Goal: Communication & Community: Answer question/provide support

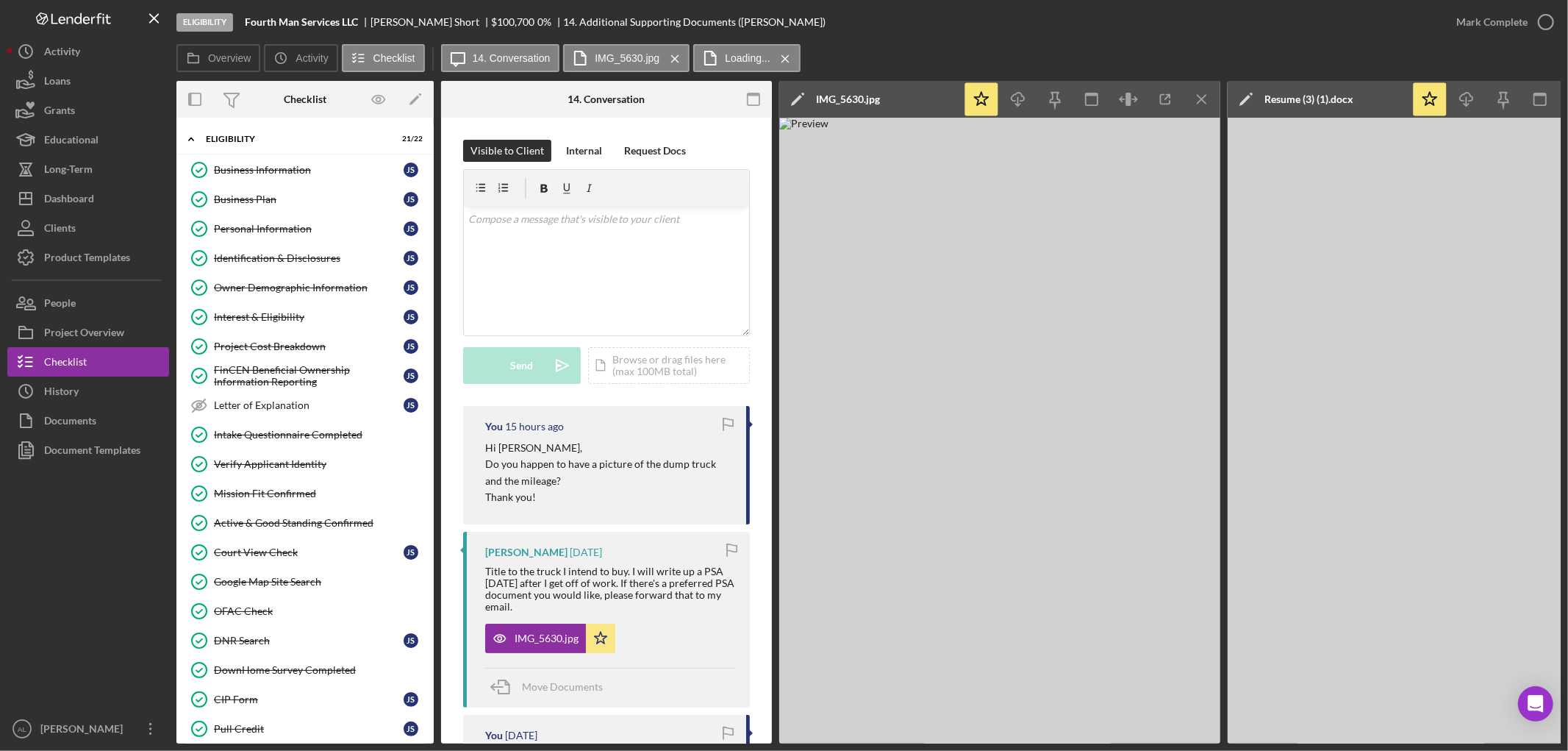
scroll to position [455, 0]
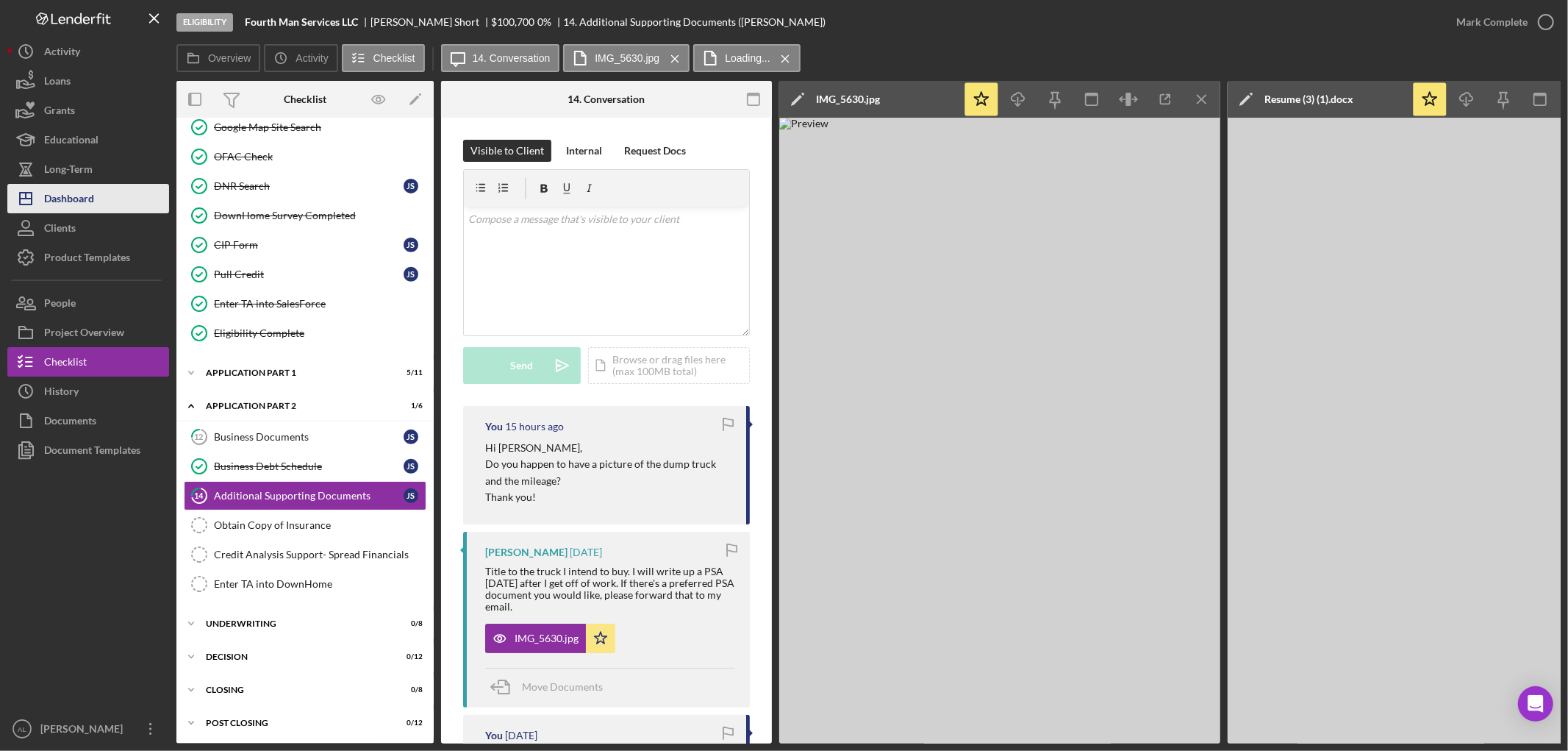
click at [152, 185] on button "Icon/Dashboard Dashboard" at bounding box center [88, 198] width 162 height 29
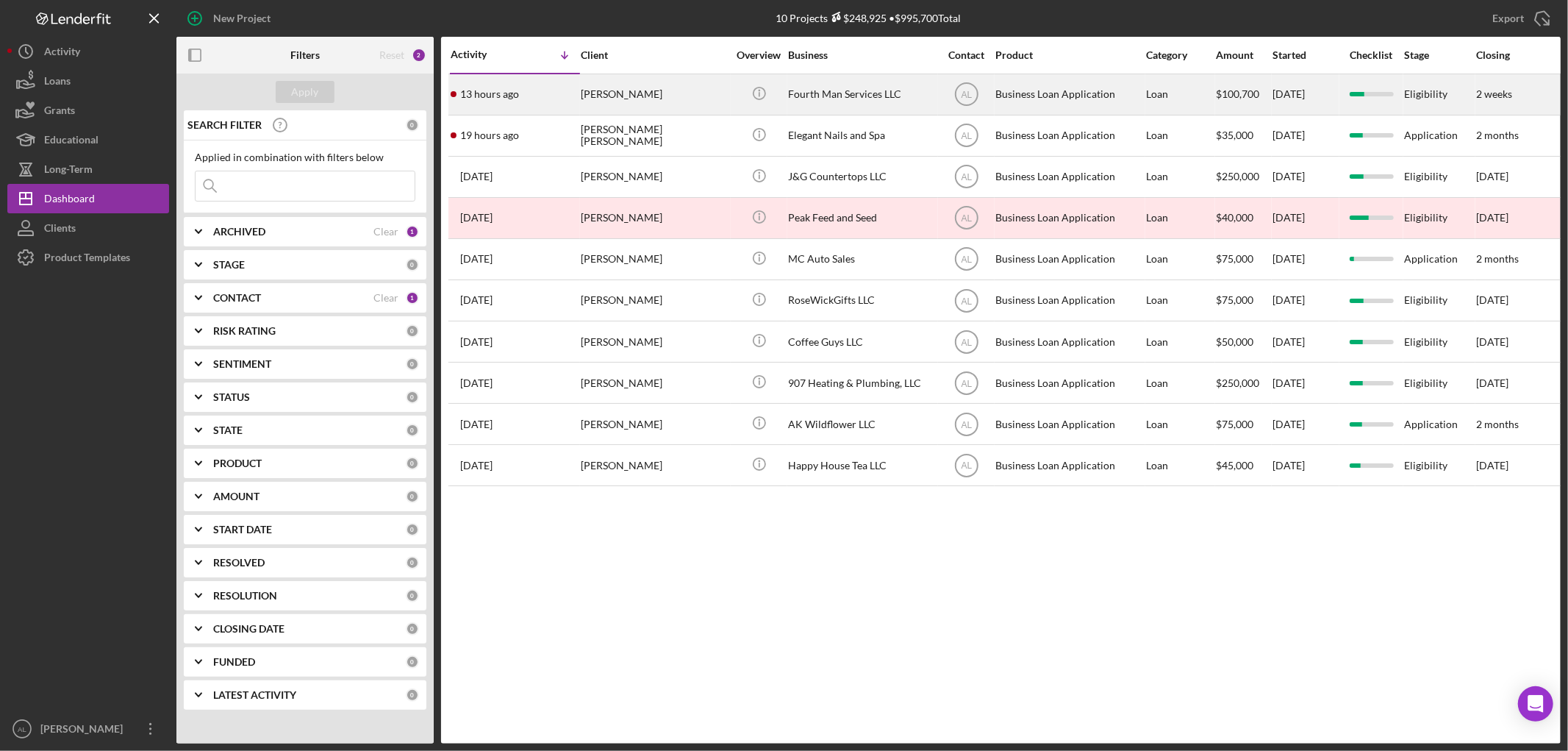
click at [623, 84] on div "[PERSON_NAME]" at bounding box center [654, 94] width 147 height 39
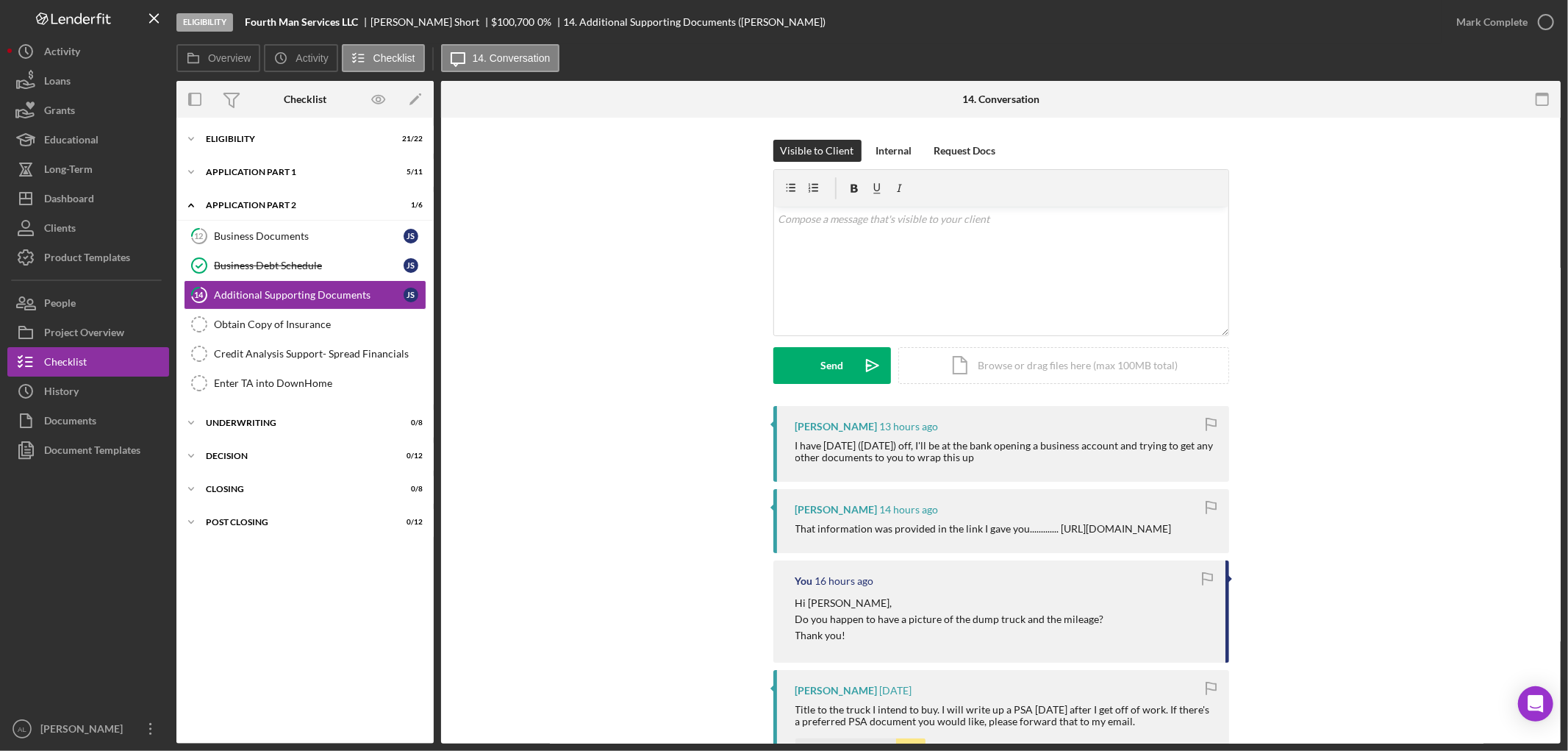
click at [930, 535] on div "That information was provided in the link I gave you............. [URL][DOMAIN_…" at bounding box center [983, 529] width 376 height 12
drag, startPoint x: 1019, startPoint y: 539, endPoint x: 790, endPoint y: 538, distance: 229.0
click at [790, 538] on div "[PERSON_NAME] 14 hours ago That information was provided in the link I gave you…" at bounding box center [1001, 521] width 456 height 64
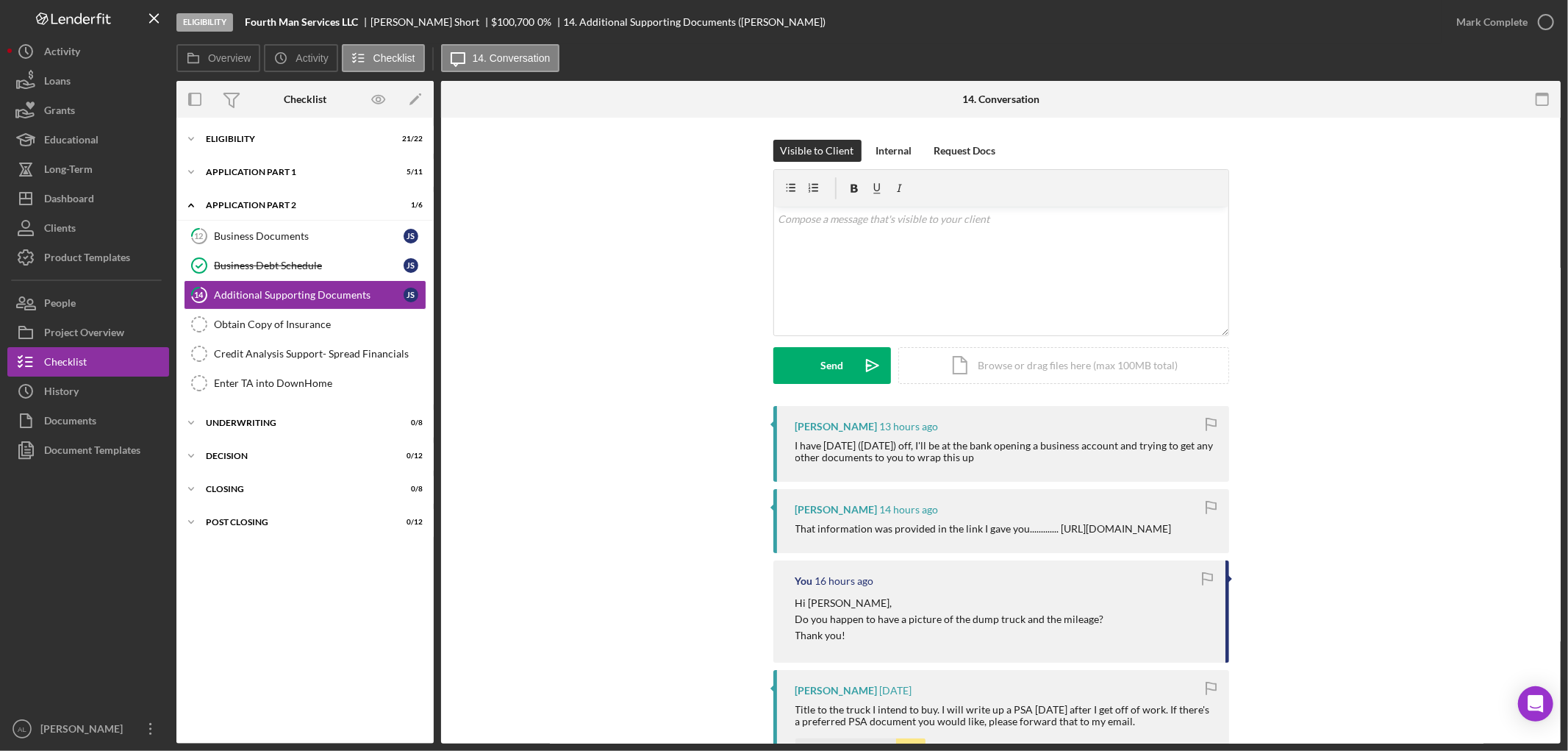
copy div "[URL][DOMAIN_NAME]"
click at [824, 268] on div "v Color teal Color pink Remove color Add row above Add row below Add column bef…" at bounding box center [1001, 271] width 455 height 129
click at [774, 216] on div "v Color teal Color pink Remove color Add row above Add row below Add column bef…" at bounding box center [1001, 271] width 455 height 129
click at [796, 216] on p "Oh, I thought this vehicle had sold. The title didn't have the same description." at bounding box center [1001, 219] width 446 height 16
click at [933, 232] on p "Oh, my apologies. Based on one of our conversations, I thought this vehicle had…" at bounding box center [1001, 228] width 446 height 33
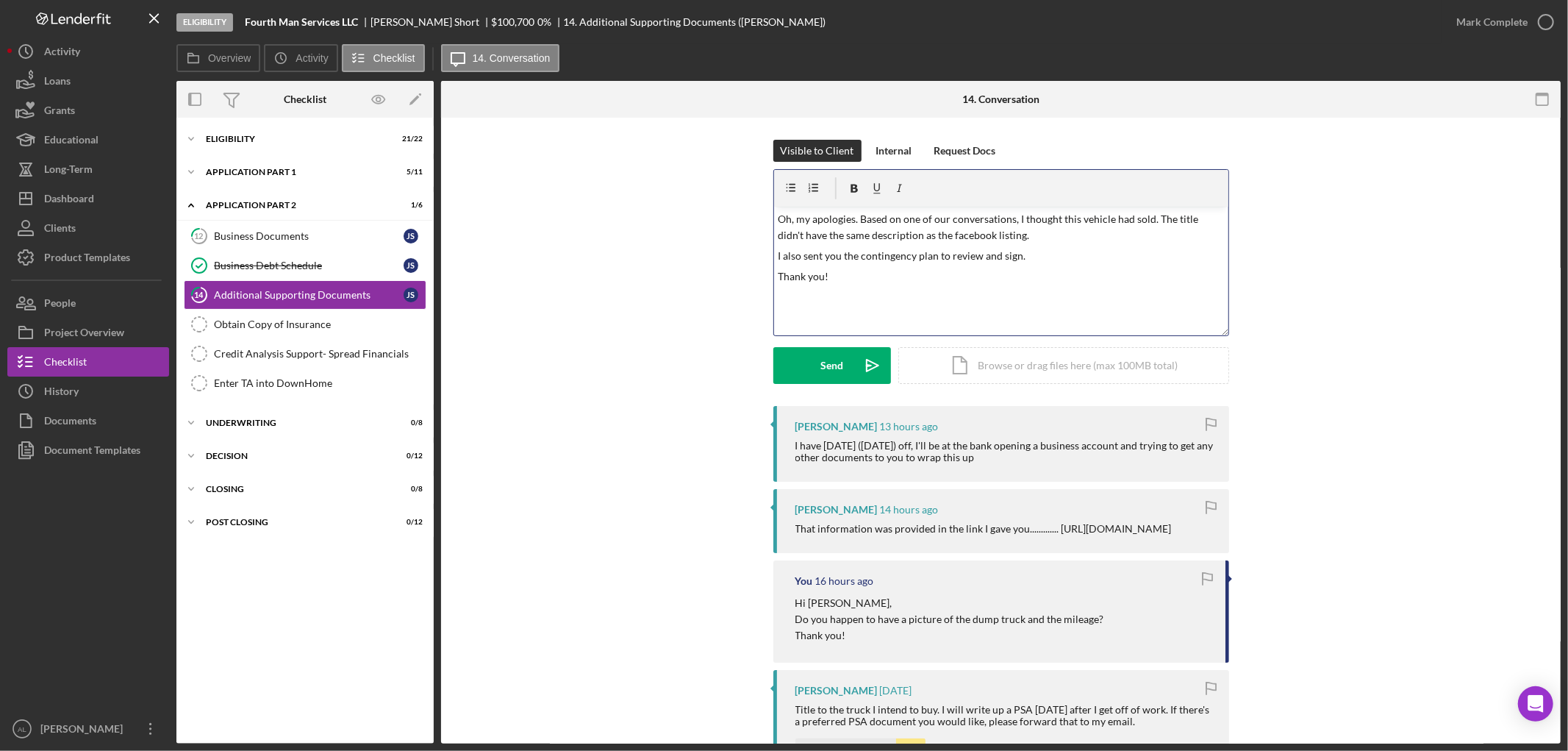
click at [981, 230] on p "Oh, my apologies. Based on one of our conversations, I thought this vehicle had…" at bounding box center [1001, 228] width 446 height 33
click at [1058, 260] on p "I also sent you the contingency plan to review and sign." at bounding box center [1001, 256] width 446 height 16
click at [1070, 214] on p "Oh, my apologies. Based on one of our conversations, I thought this vehicle had…" at bounding box center [1001, 228] width 446 height 33
click at [1112, 222] on p "Oh, my apologies. Based on one of our conversations, I thought the vehicle had …" at bounding box center [1001, 228] width 446 height 33
click at [791, 233] on p "Oh, my apologies. Based on one of our conversations, I thought the vehicle in t…" at bounding box center [1001, 228] width 446 height 33
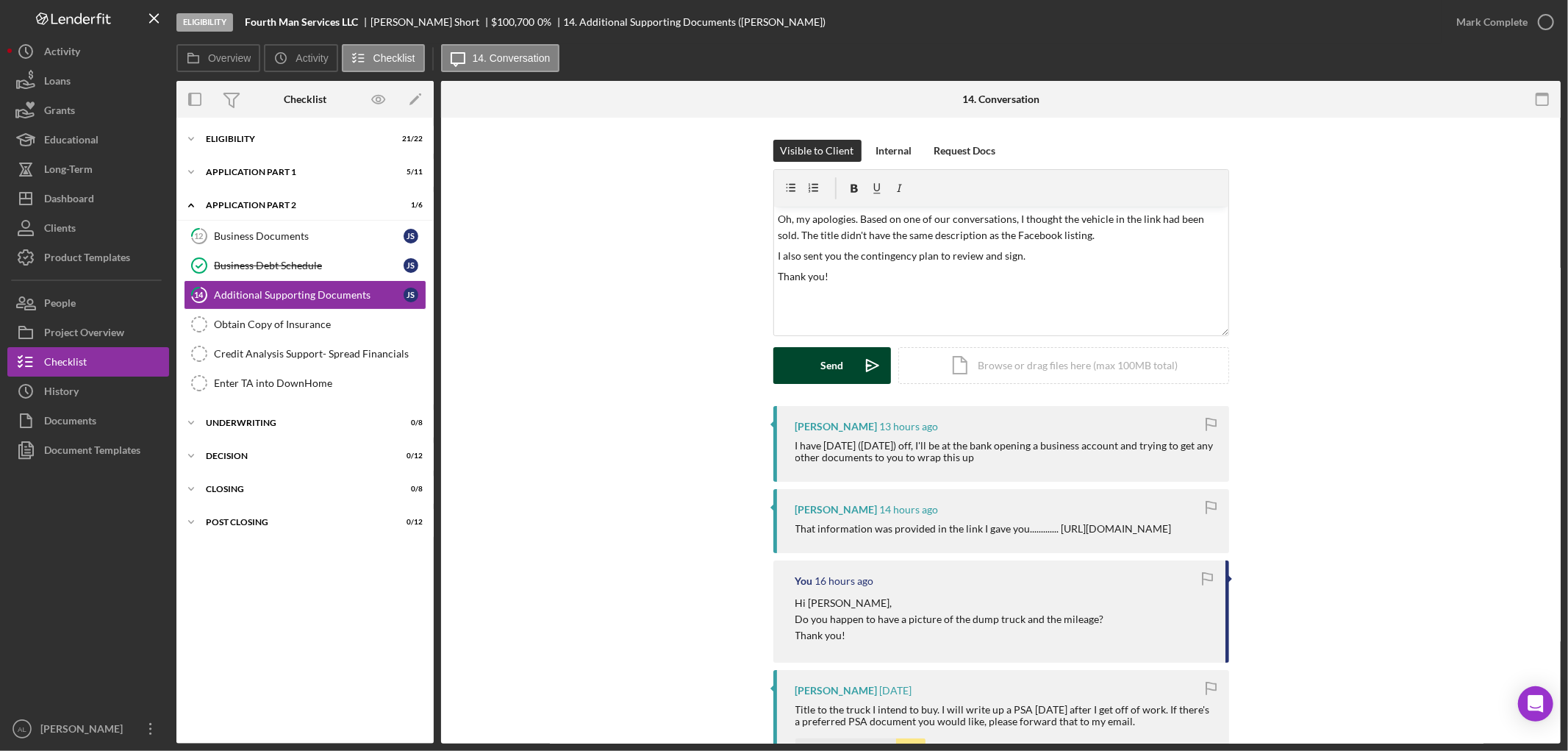
click at [825, 371] on div "Send" at bounding box center [831, 365] width 23 height 37
click at [588, 262] on div "Visible to Client Internal Request Docs v Color teal Color pink Remove color Ad…" at bounding box center [1000, 272] width 1076 height 266
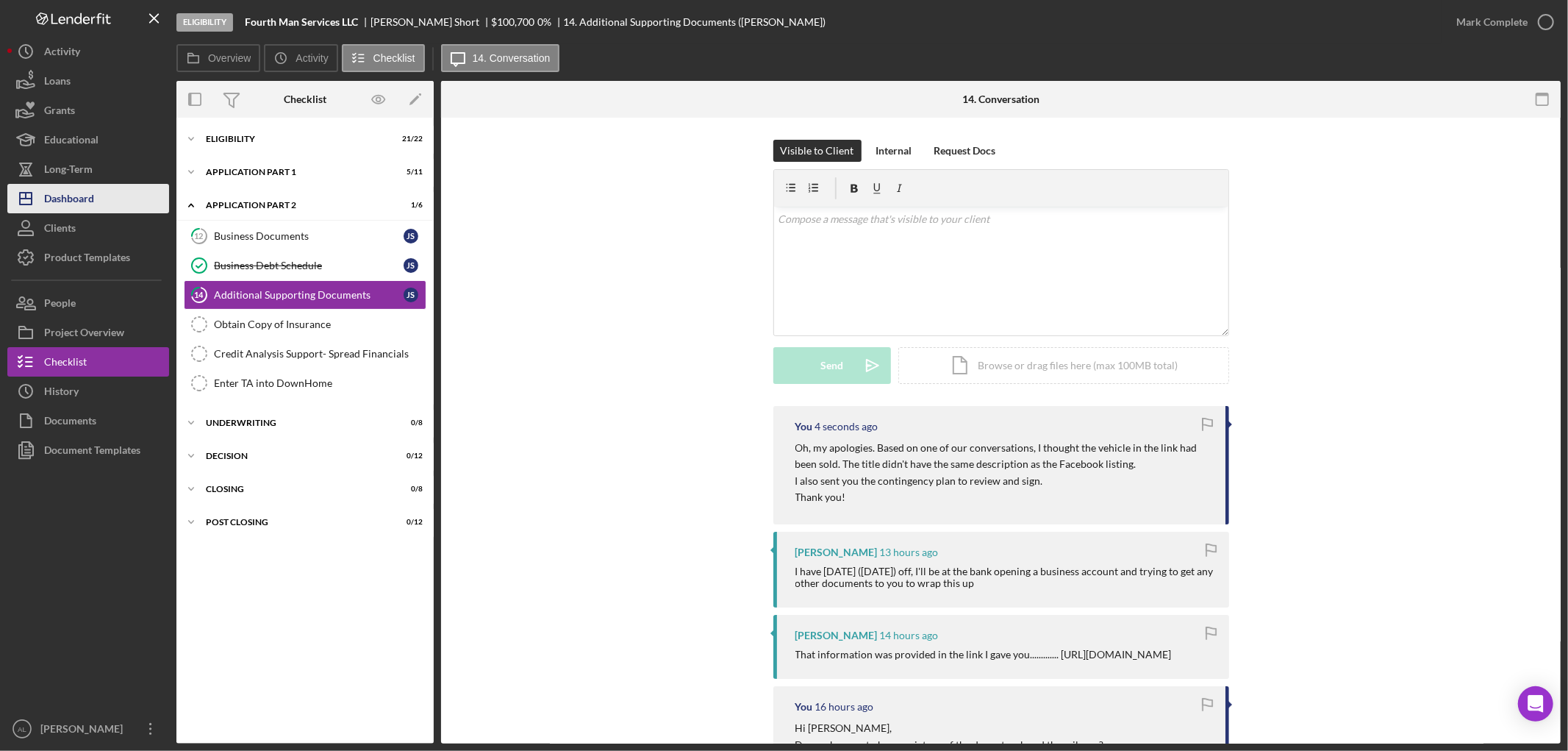
click at [82, 200] on div "Dashboard" at bounding box center [69, 201] width 50 height 33
